Goal: Find specific page/section: Find specific page/section

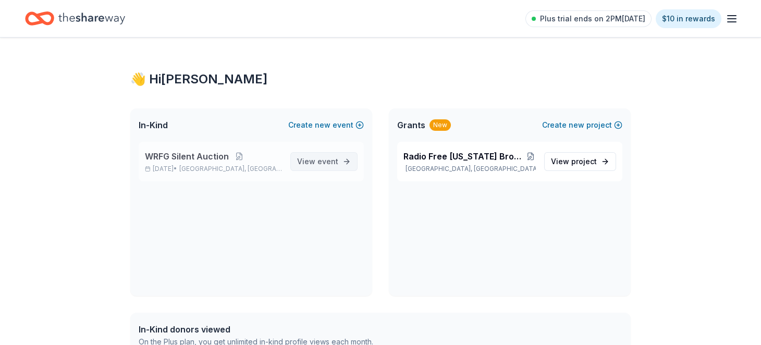
click at [303, 168] on span "View event" at bounding box center [317, 161] width 41 height 13
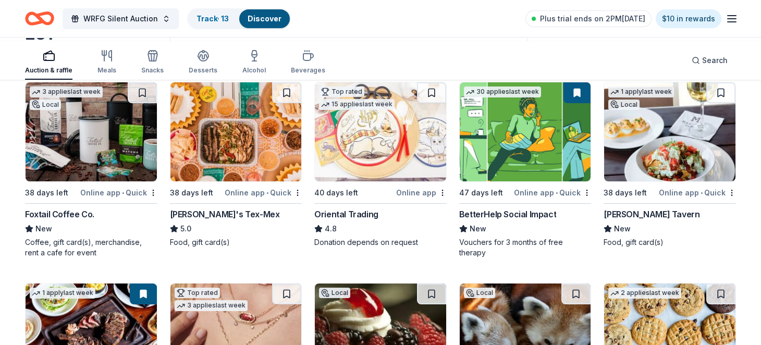
scroll to position [121, 0]
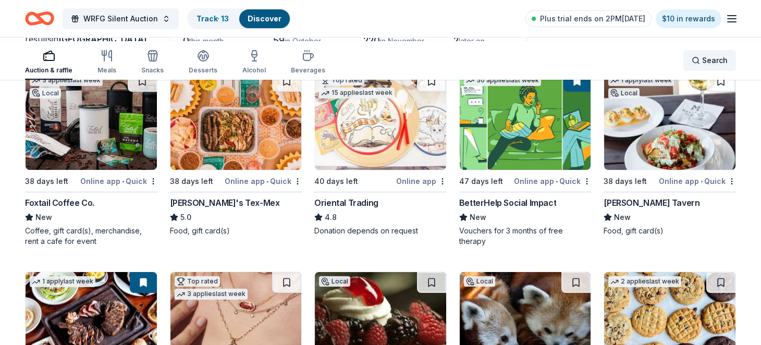
click at [711, 58] on span "Search" at bounding box center [715, 60] width 26 height 13
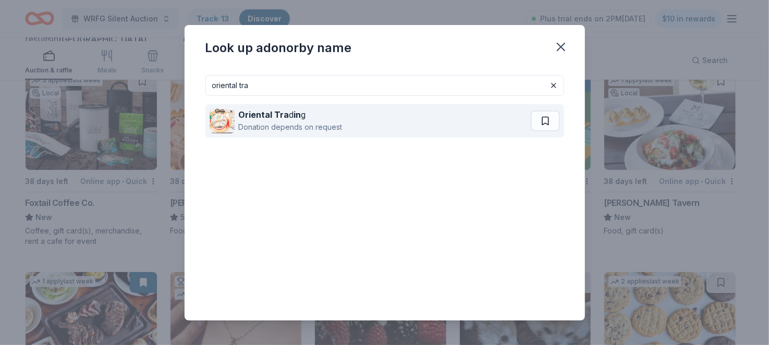
type input "oriental tra"
click at [288, 121] on div "Oriental Tra d in g" at bounding box center [291, 114] width 104 height 13
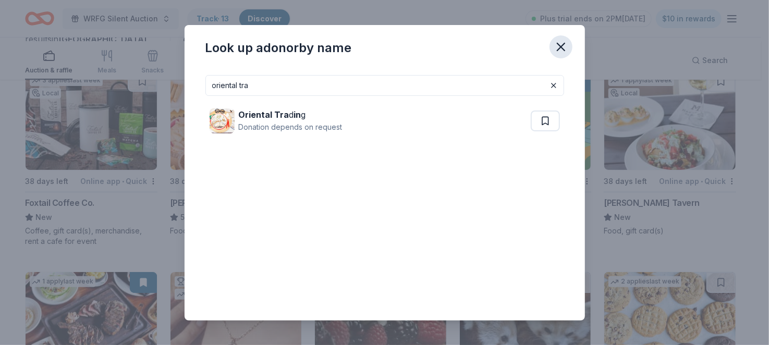
click at [564, 51] on icon "button" at bounding box center [560, 46] width 7 height 7
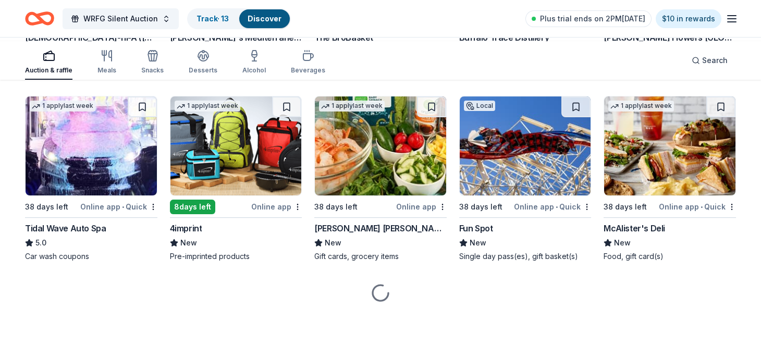
scroll to position [3393, 0]
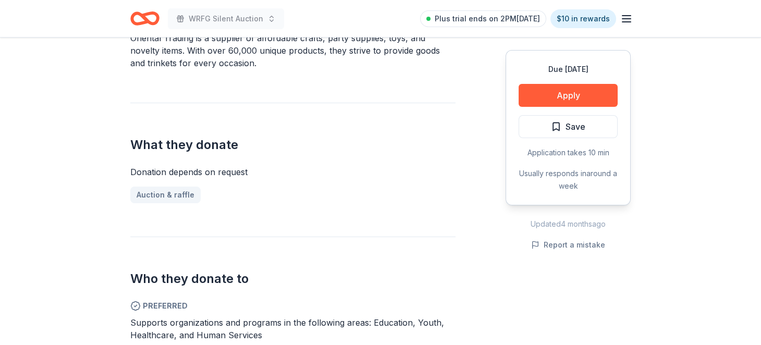
scroll to position [365, 0]
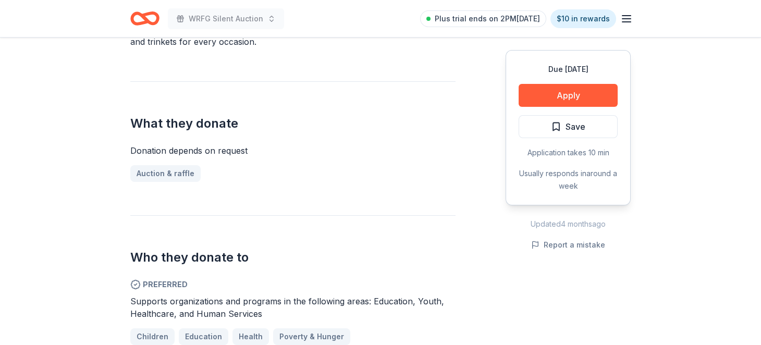
drag, startPoint x: 133, startPoint y: 106, endPoint x: 234, endPoint y: 111, distance: 101.2
